Goal: Information Seeking & Learning: Find specific fact

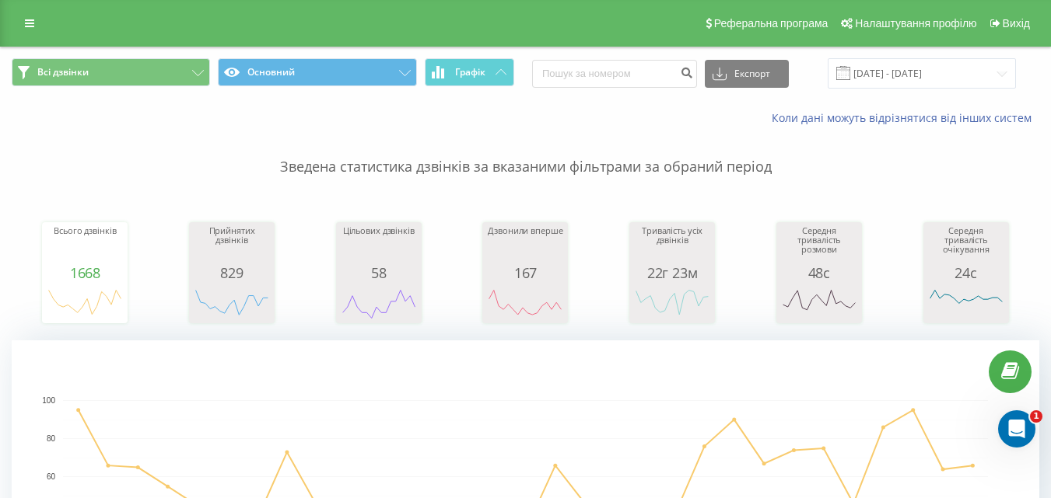
click at [925, 51] on div "Всі дзвінки Основний Графік Експорт .csv .xls .xlsx [DATE] - [DATE]" at bounding box center [525, 73] width 1049 height 52
click at [925, 68] on input "[DATE] - [DATE]" at bounding box center [921, 73] width 188 height 30
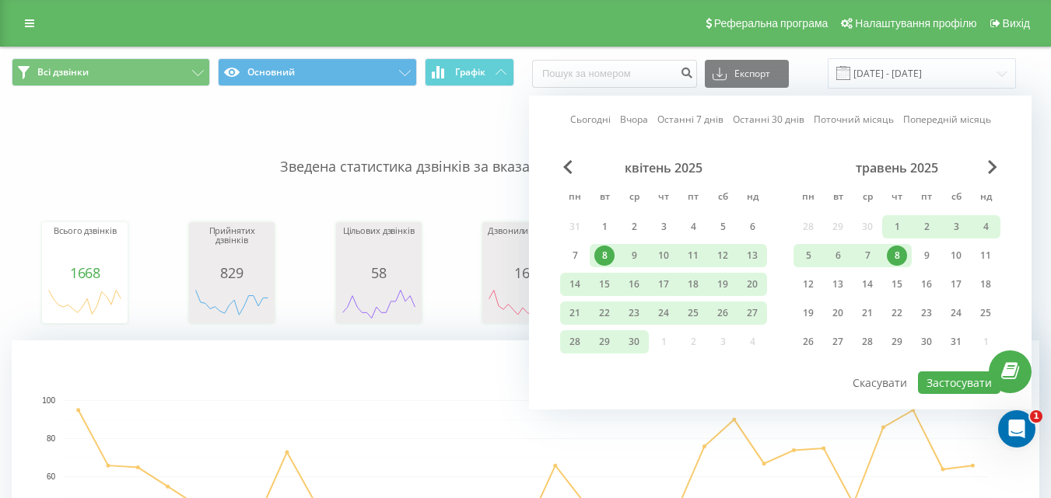
click at [1000, 166] on div "Сьогодні Вчора Останні 7 днів Останні 30 днів Поточний місяць Попередній місяць…" at bounding box center [780, 253] width 502 height 314
click at [995, 166] on span "Next Month" at bounding box center [992, 167] width 9 height 14
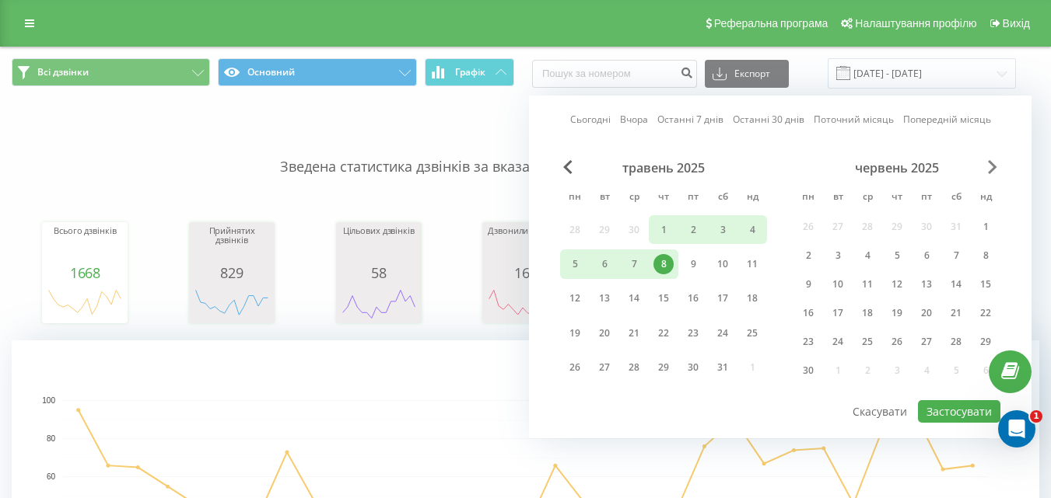
click at [995, 166] on span "Next Month" at bounding box center [992, 167] width 9 height 14
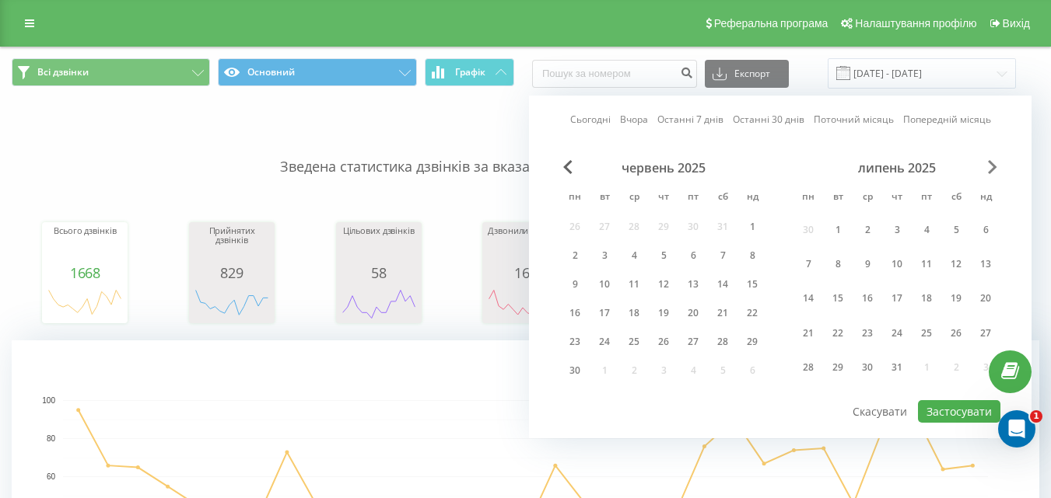
click at [995, 166] on span "Next Month" at bounding box center [992, 167] width 9 height 14
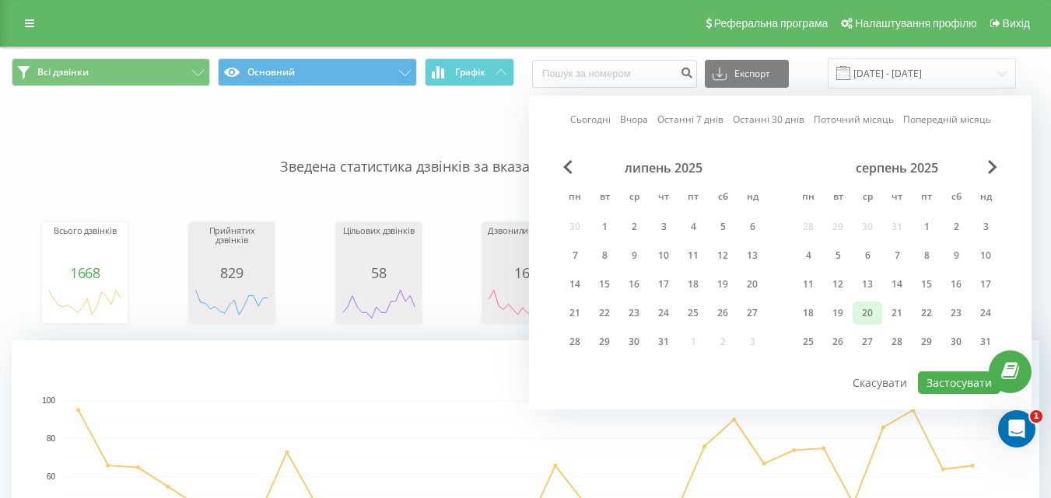
click at [871, 314] on div "20" at bounding box center [867, 313] width 20 height 20
click at [933, 373] on button "Застосувати" at bounding box center [959, 383] width 82 height 23
type input "[DATE] - [DATE]"
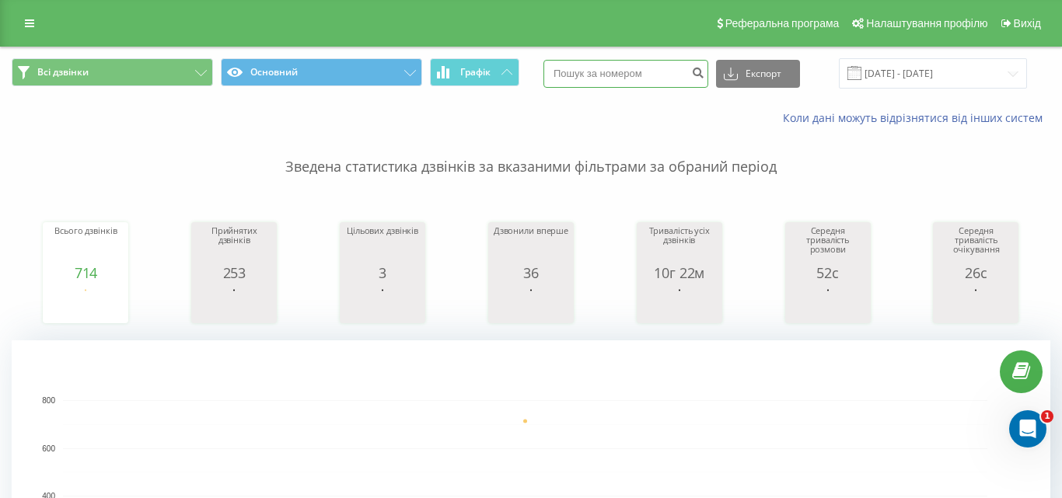
click at [614, 75] on input at bounding box center [626, 74] width 165 height 28
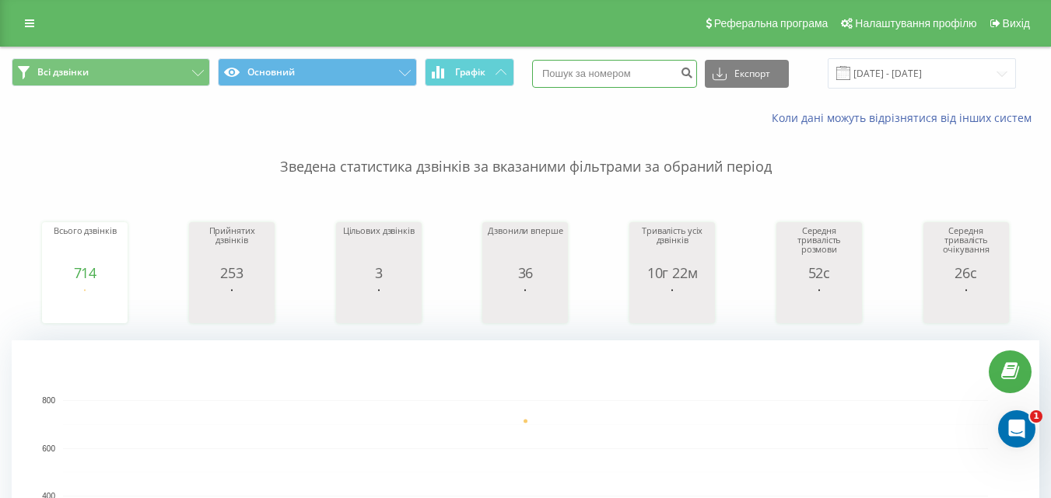
paste input "0666729325"
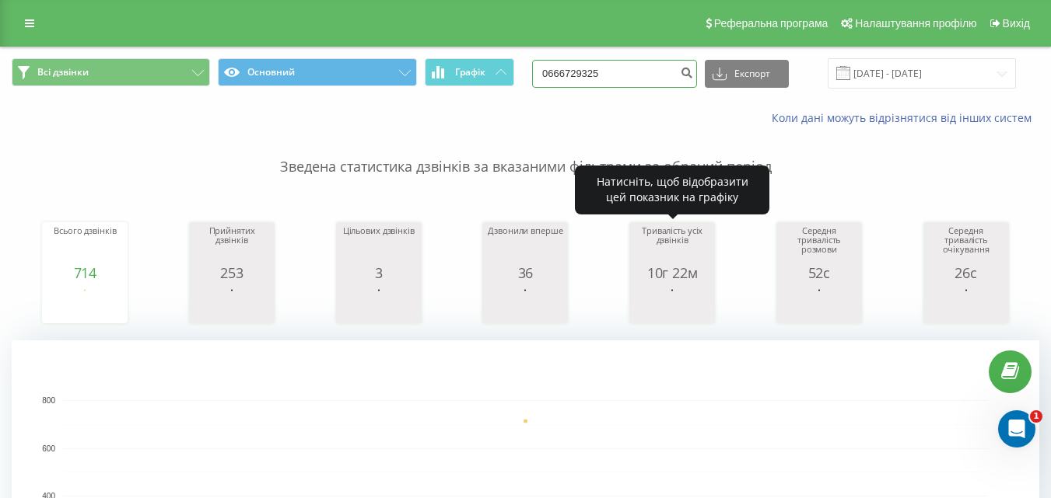
type input "0666729325"
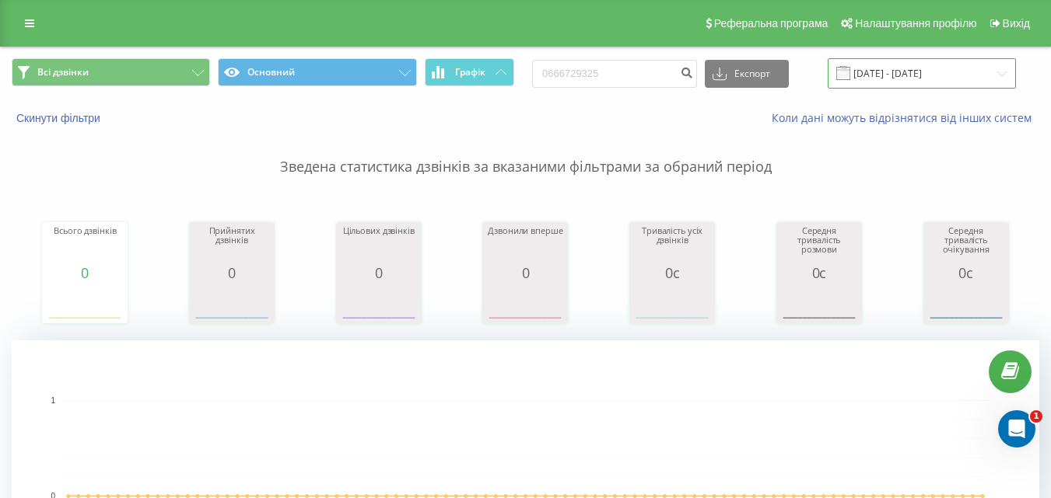
click at [943, 78] on input "[DATE] - [DATE]" at bounding box center [921, 73] width 188 height 30
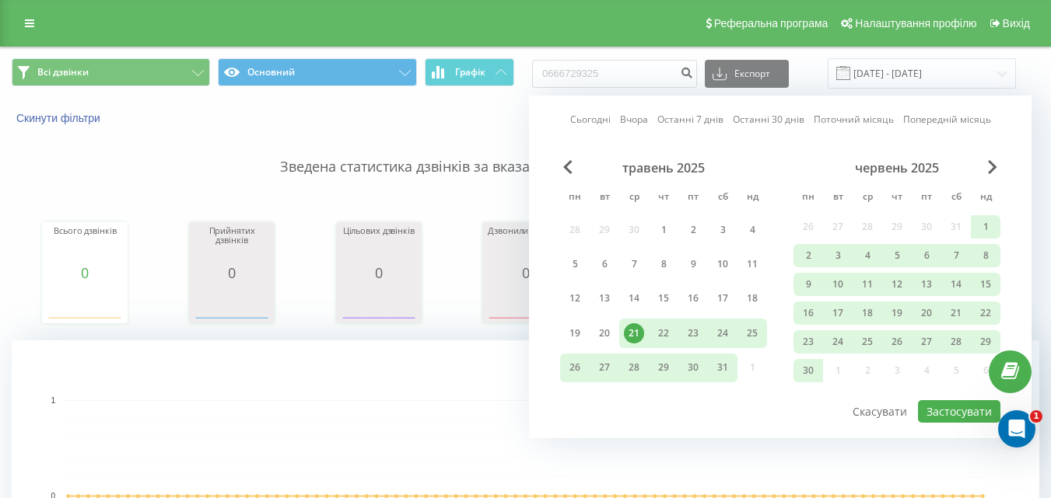
click at [986, 163] on div "червень 2025" at bounding box center [896, 168] width 207 height 16
click at [995, 166] on span "Next Month" at bounding box center [992, 167] width 9 height 14
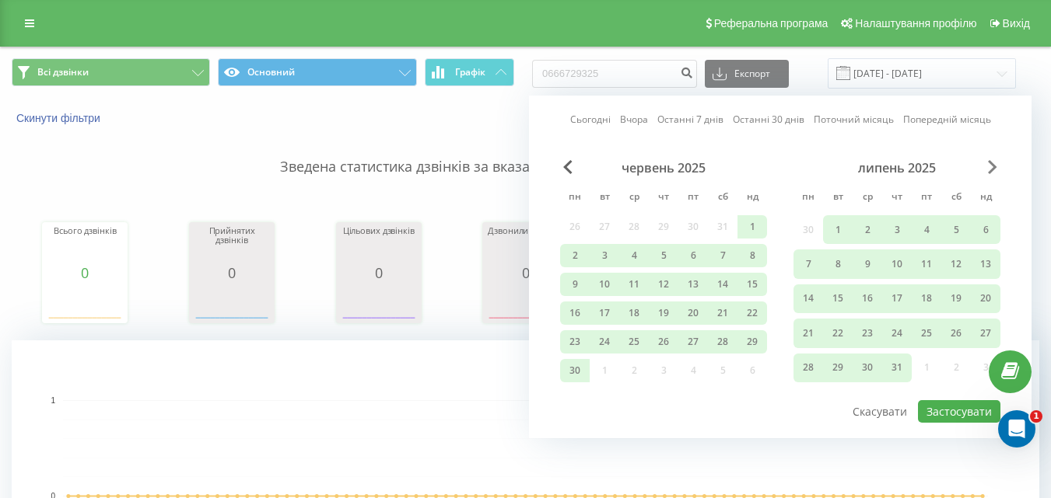
click at [995, 166] on span "Next Month" at bounding box center [992, 167] width 9 height 14
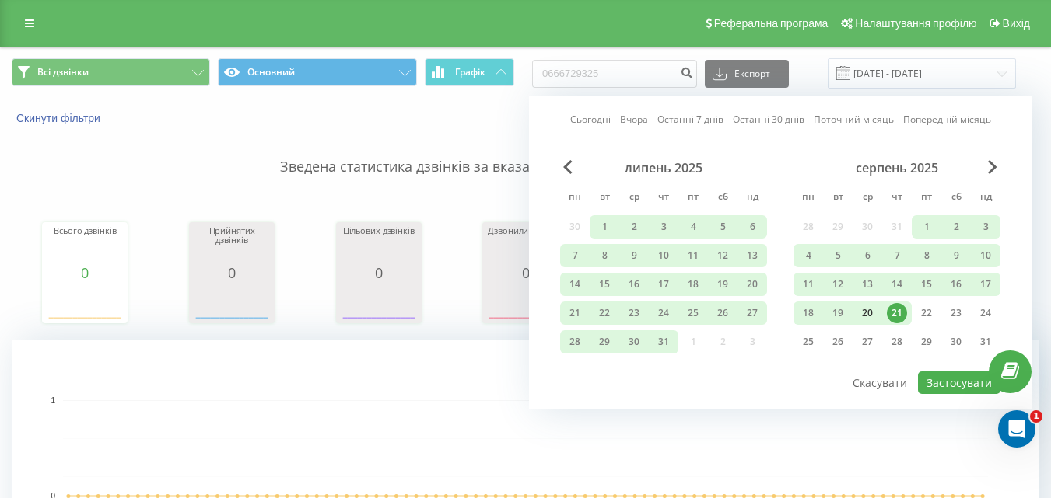
click at [873, 310] on div "20" at bounding box center [867, 313] width 20 height 20
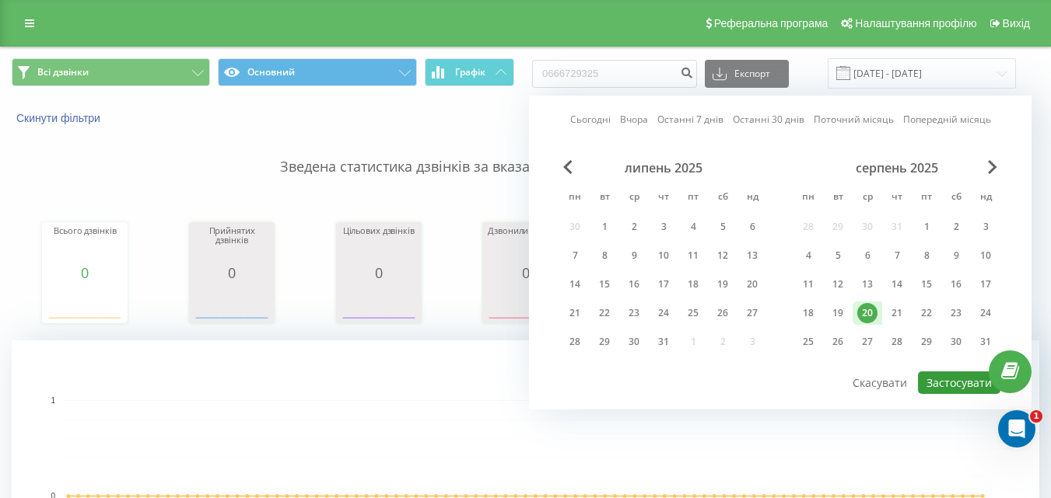
click at [943, 377] on button "Застосувати" at bounding box center [959, 383] width 82 height 23
type input "[DATE] - [DATE]"
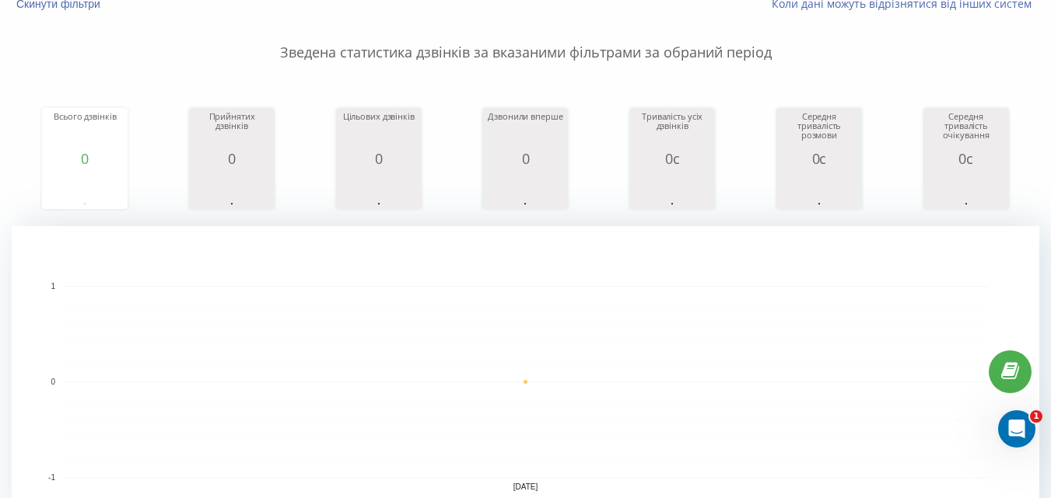
scroll to position [50, 0]
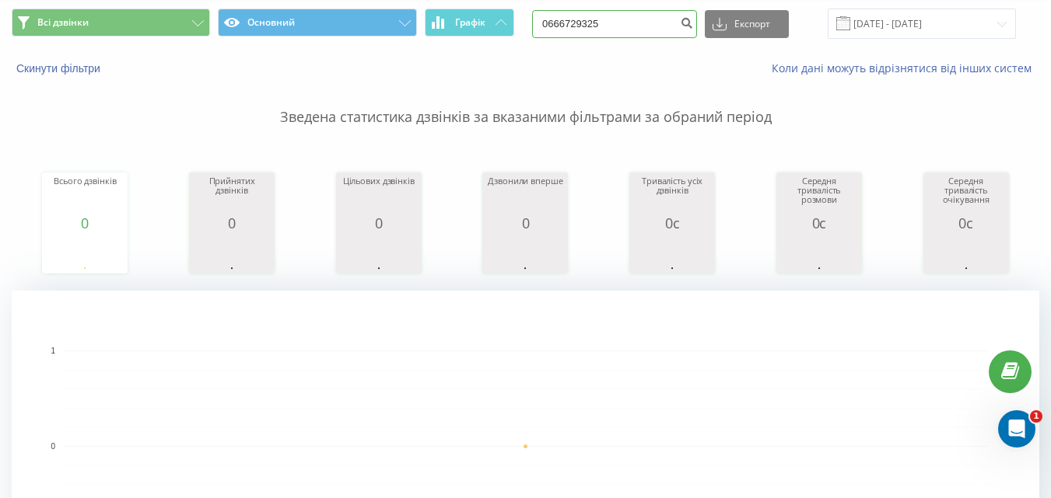
click at [614, 33] on input "0666729325" at bounding box center [614, 24] width 165 height 28
drag, startPoint x: 621, startPoint y: 30, endPoint x: 539, endPoint y: 22, distance: 82.9
click at [540, 22] on div "Всі дзвінки Основний Графік 0666729325 Експорт .csv .xls .xlsx [DATE] - [DATE]" at bounding box center [525, 24] width 1027 height 30
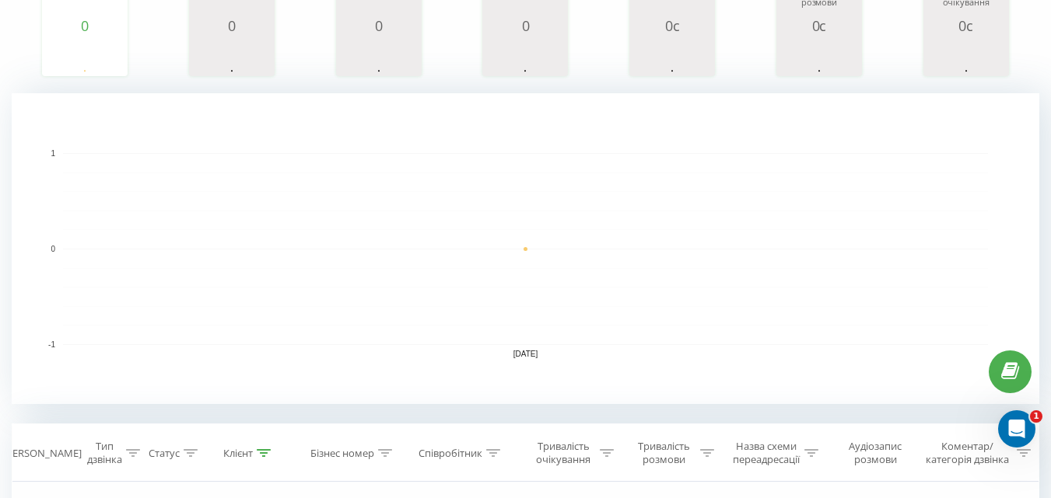
scroll to position [361, 0]
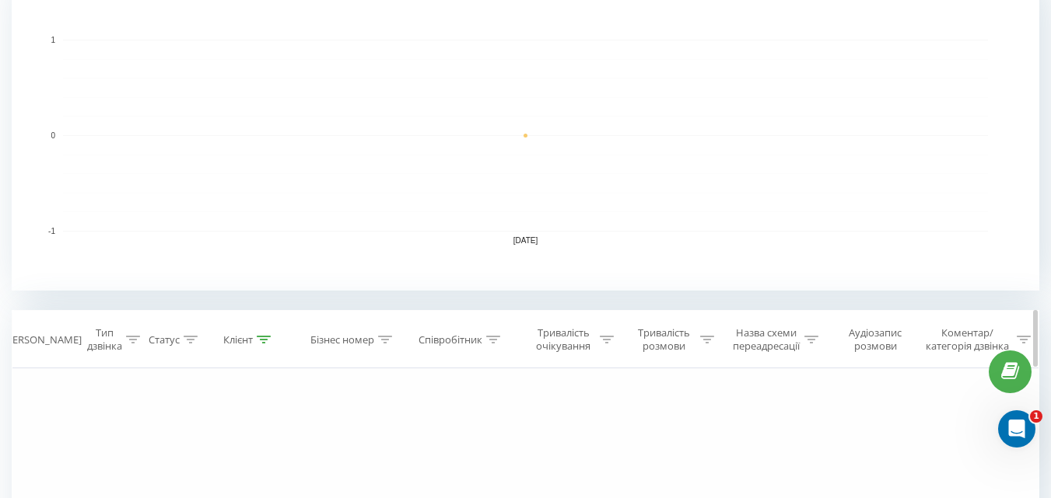
click at [491, 335] on th "Співробітник" at bounding box center [461, 340] width 112 height 58
click at [491, 344] on div at bounding box center [493, 340] width 14 height 13
click at [486, 449] on input "text" at bounding box center [461, 451] width 137 height 27
type input "[PERSON_NAME]"
click at [498, 481] on span "OK" at bounding box center [495, 482] width 44 height 24
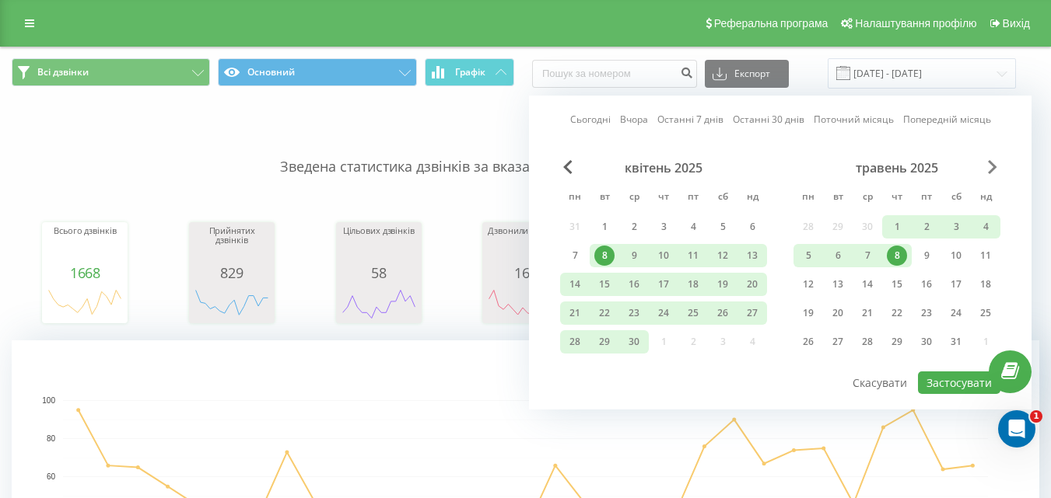
click at [988, 173] on span "Next Month" at bounding box center [992, 167] width 9 height 14
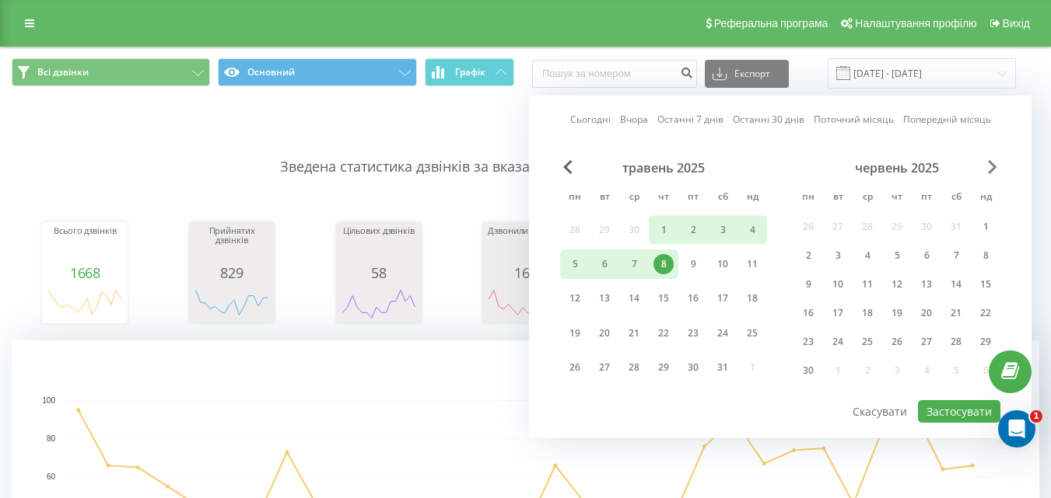
click at [988, 173] on span "Next Month" at bounding box center [992, 167] width 9 height 14
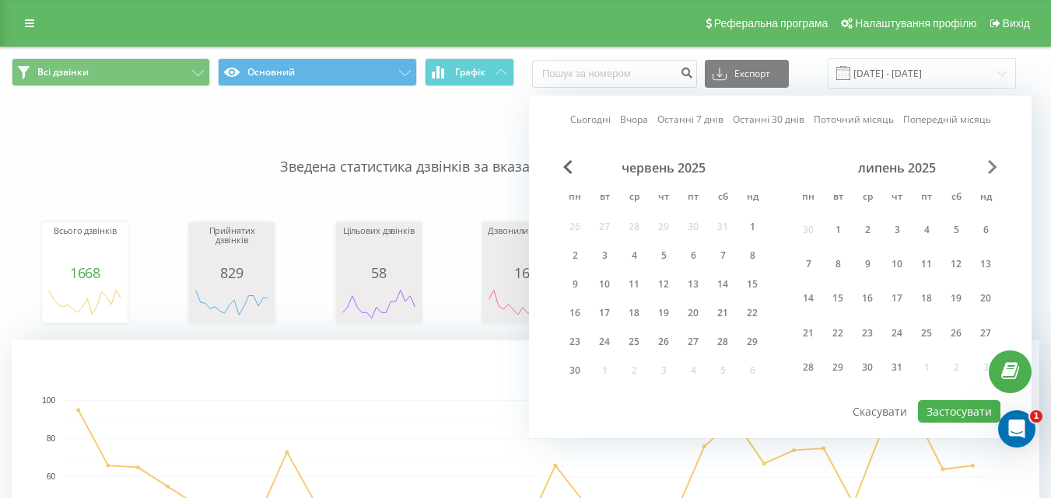
click at [988, 173] on span "Next Month" at bounding box center [992, 167] width 9 height 14
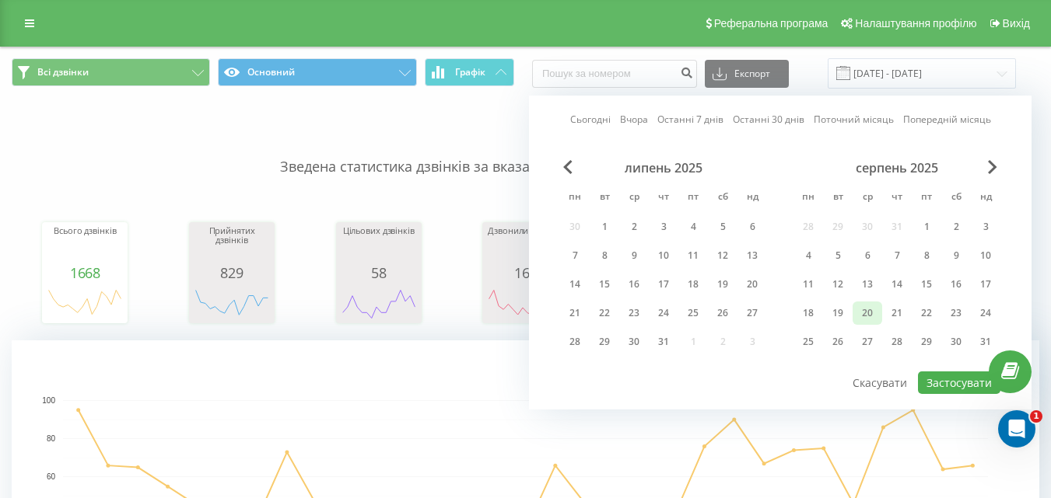
click at [863, 311] on div "20" at bounding box center [867, 313] width 20 height 20
click at [866, 316] on div "20" at bounding box center [867, 313] width 20 height 20
click at [941, 381] on button "Застосувати" at bounding box center [959, 383] width 82 height 23
type input "[DATE] - [DATE]"
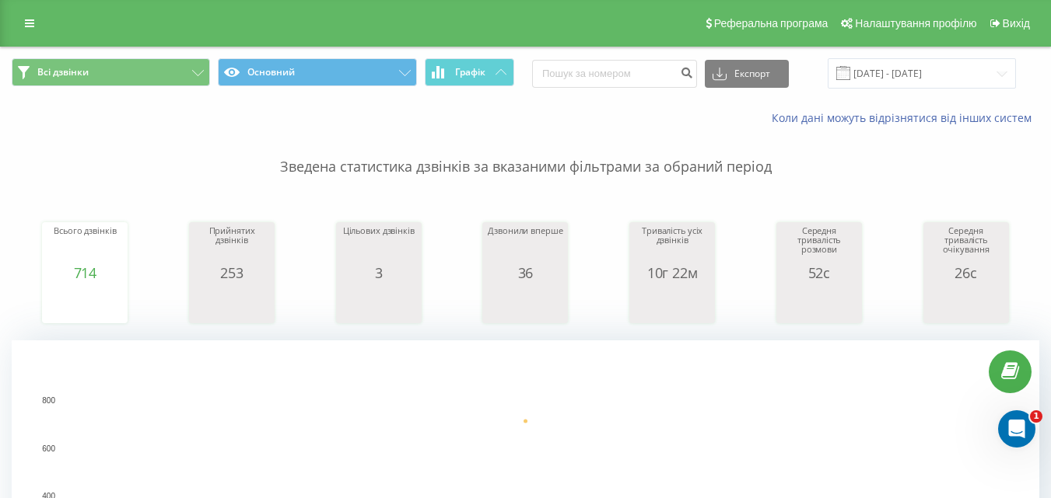
scroll to position [389, 0]
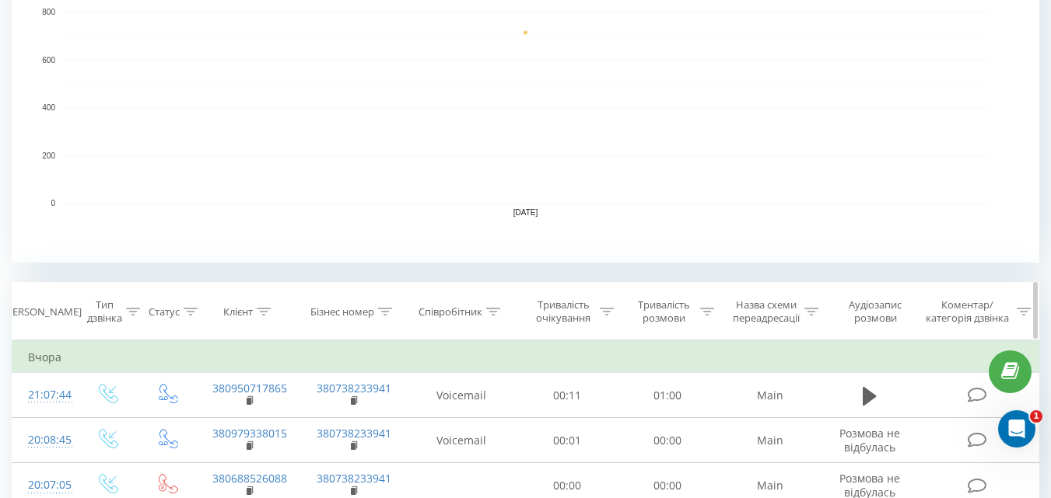
click at [484, 324] on th "Співробітник" at bounding box center [461, 312] width 112 height 58
click at [495, 317] on div at bounding box center [493, 312] width 14 height 13
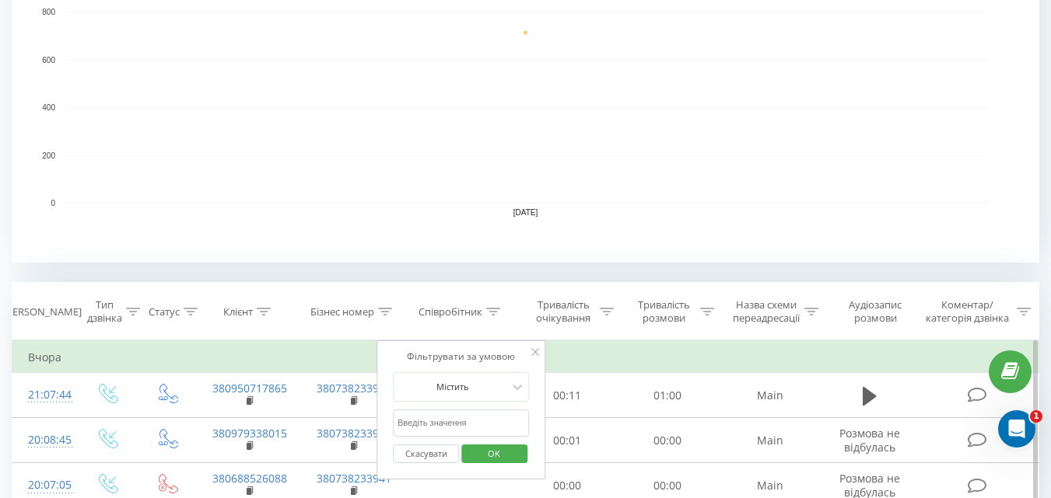
click at [470, 419] on input "text" at bounding box center [461, 423] width 137 height 27
type input "[PERSON_NAME]"
click at [483, 462] on span "OK" at bounding box center [494, 454] width 44 height 24
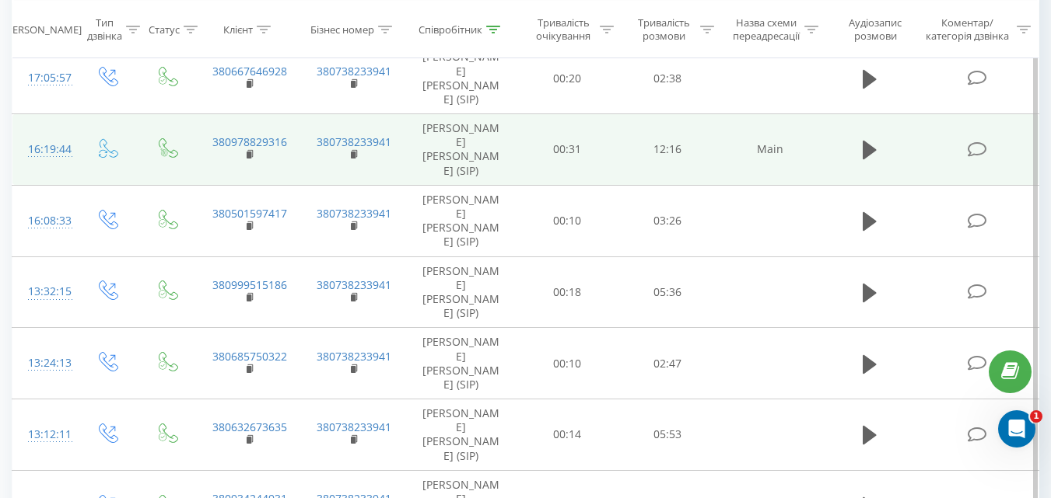
scroll to position [1244, 0]
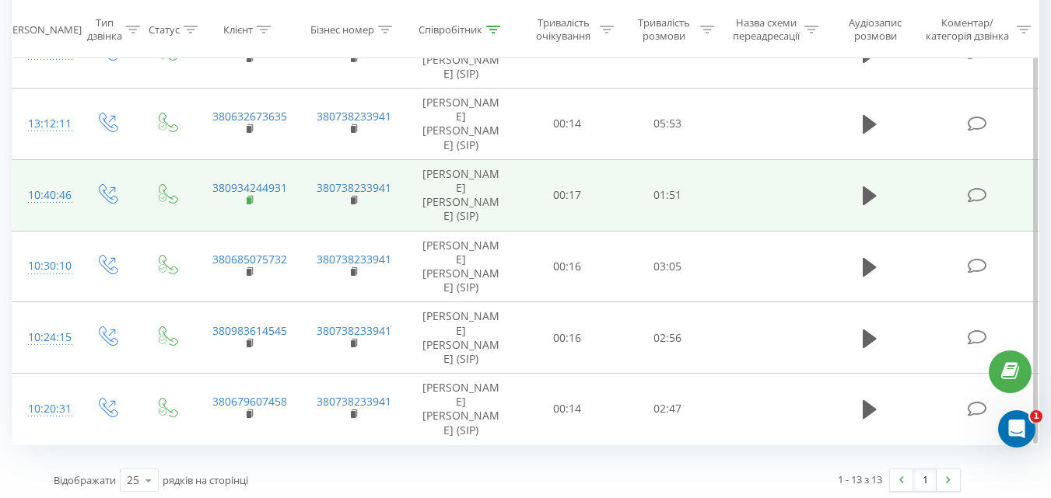
click at [254, 198] on icon at bounding box center [251, 200] width 9 height 11
click at [877, 195] on button at bounding box center [869, 195] width 23 height 23
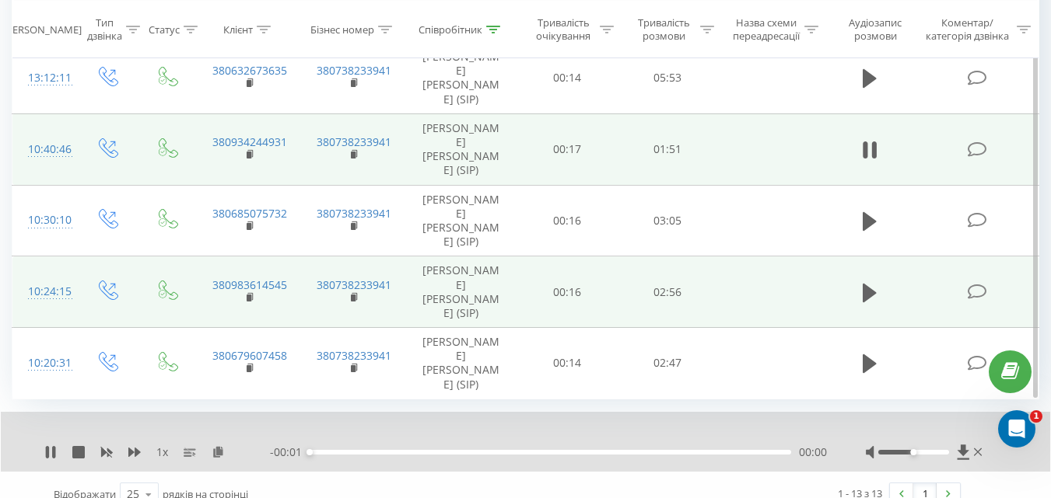
scroll to position [1310, 0]
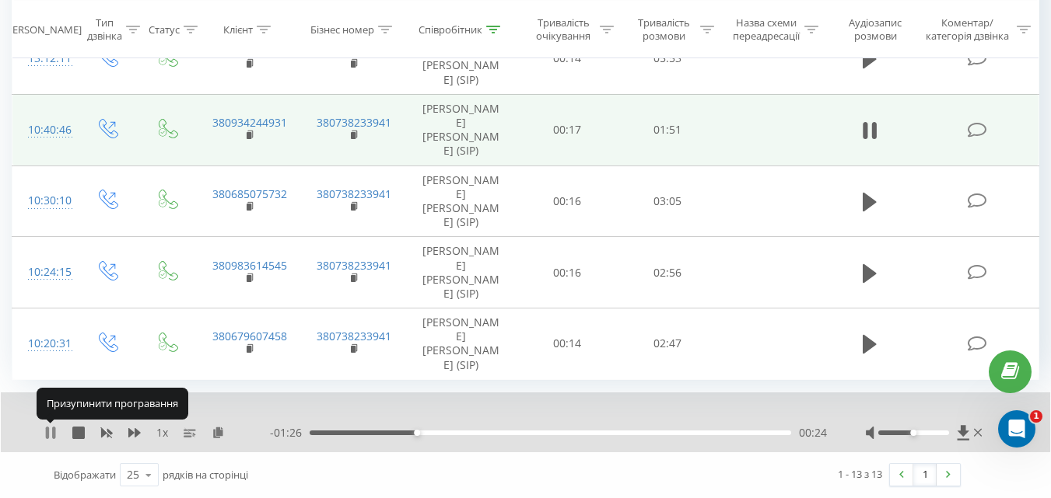
click at [49, 431] on icon at bounding box center [47, 433] width 3 height 12
